Goal: Transaction & Acquisition: Purchase product/service

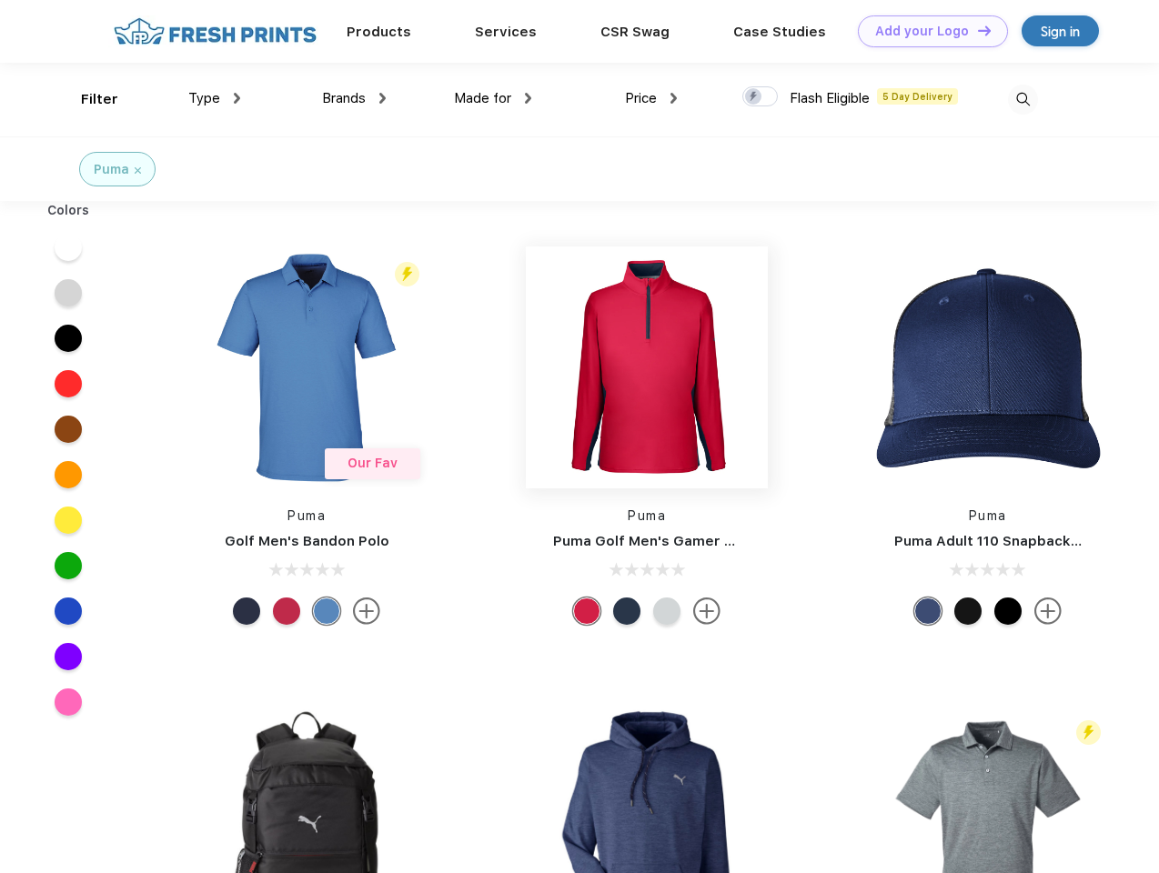
scroll to position [1, 0]
click at [926, 31] on link "Add your Logo Design Tool" at bounding box center [933, 31] width 150 height 32
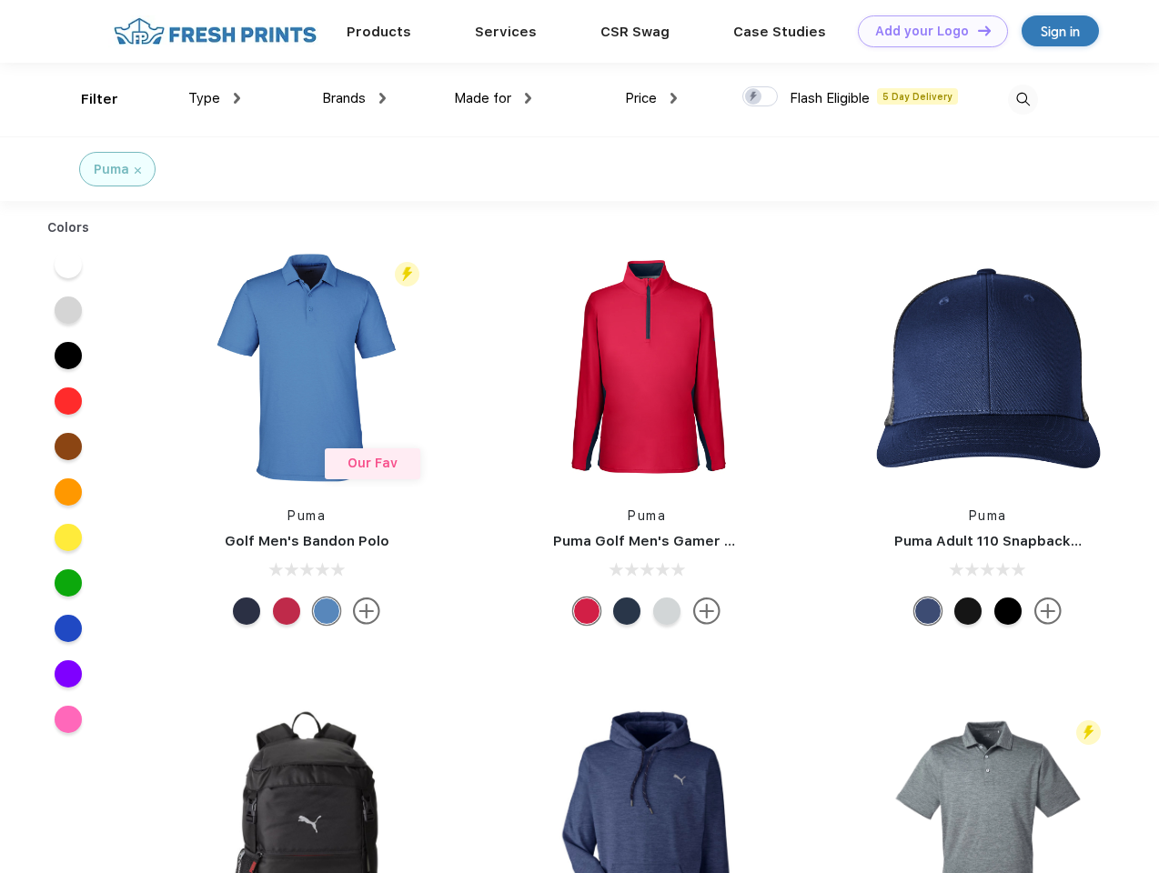
click at [0, 0] on div "Design Tool" at bounding box center [0, 0] width 0 height 0
click at [976, 30] on link "Add your Logo Design Tool" at bounding box center [933, 31] width 150 height 32
click at [87, 99] on div "Filter" at bounding box center [99, 99] width 37 height 21
click at [215, 98] on span "Type" at bounding box center [204, 98] width 32 height 16
click at [354, 98] on span "Brands" at bounding box center [344, 98] width 44 height 16
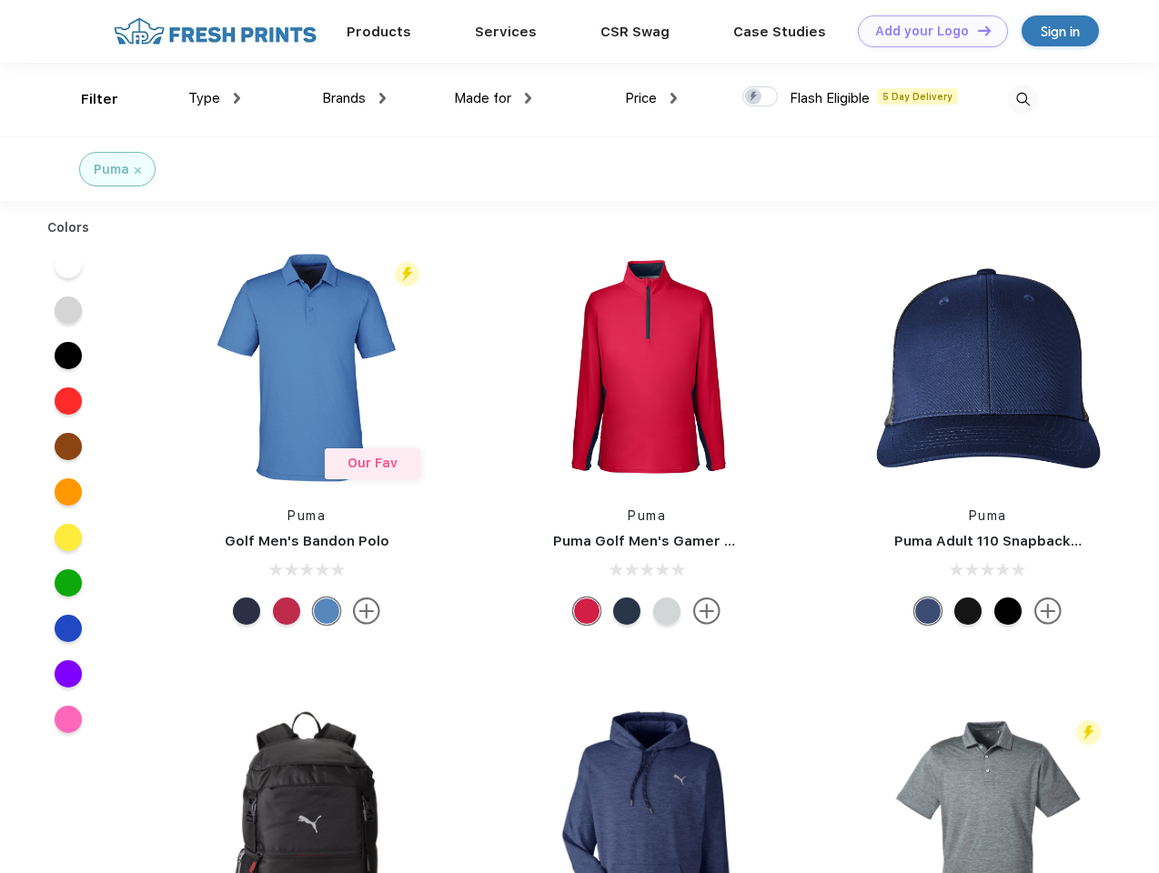
click at [493, 98] on span "Made for" at bounding box center [482, 98] width 57 height 16
click at [651, 98] on span "Price" at bounding box center [641, 98] width 32 height 16
click at [760, 97] on div at bounding box center [759, 96] width 35 height 20
click at [754, 97] on input "checkbox" at bounding box center [748, 91] width 12 height 12
click at [1022, 99] on img at bounding box center [1023, 100] width 30 height 30
